Goal: Obtain resource: Obtain resource

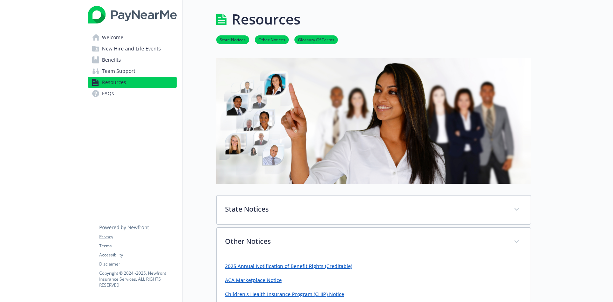
scroll to position [228, 0]
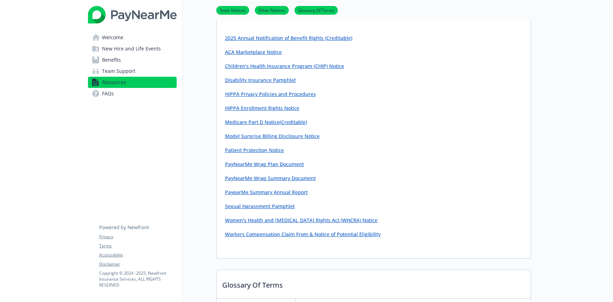
click at [264, 233] on link "Workers Compensation Claim From & Notice of Potential Eligibility" at bounding box center [303, 234] width 156 height 7
